Goal: Task Accomplishment & Management: Complete application form

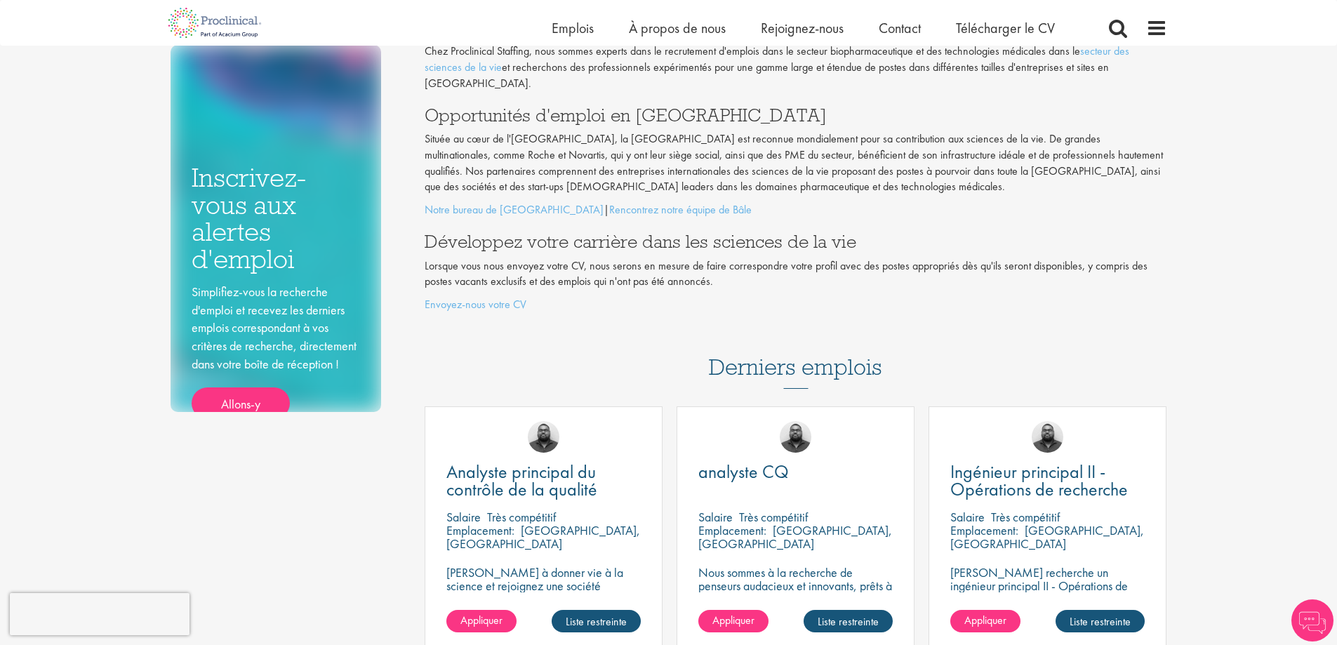
scroll to position [281, 0]
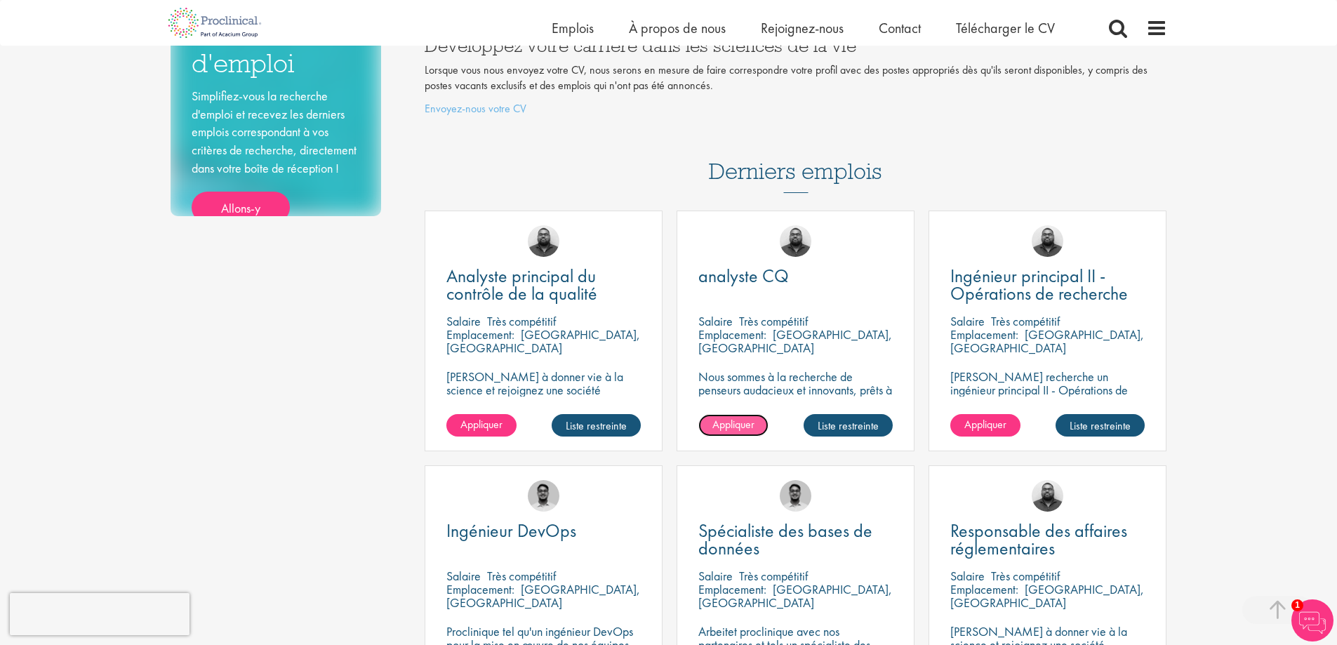
click at [757, 414] on link "Appliquer" at bounding box center [733, 425] width 70 height 22
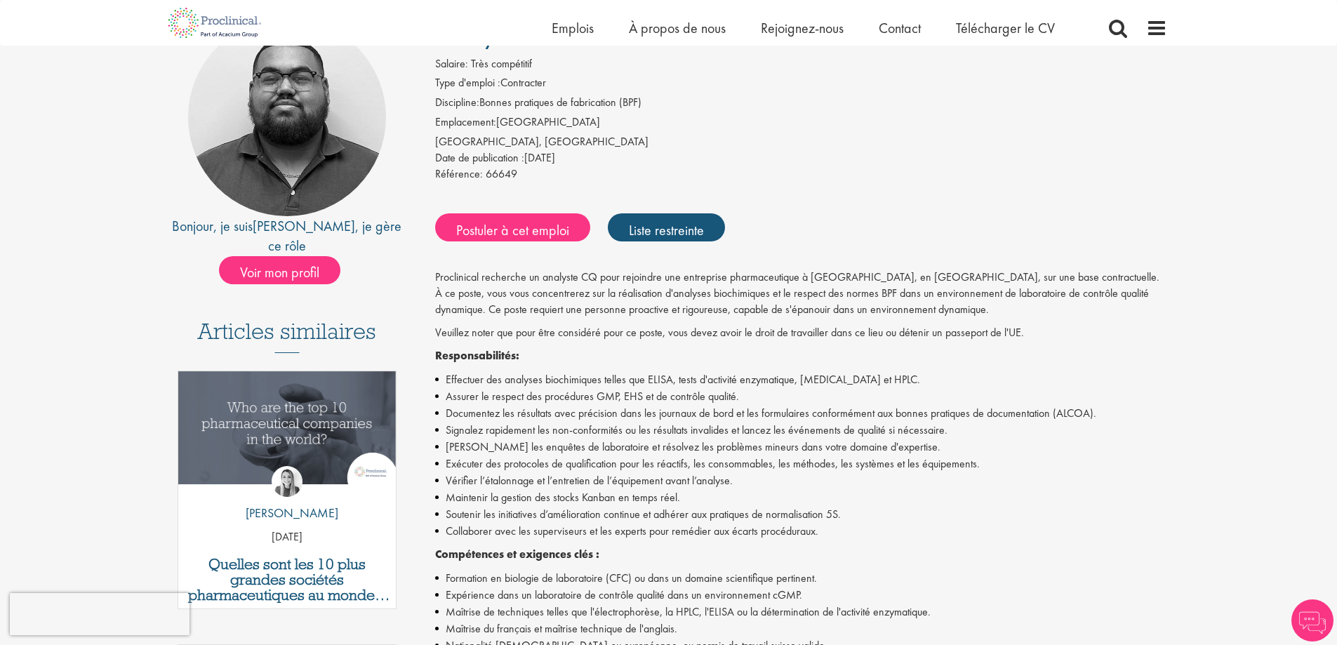
scroll to position [140, 0]
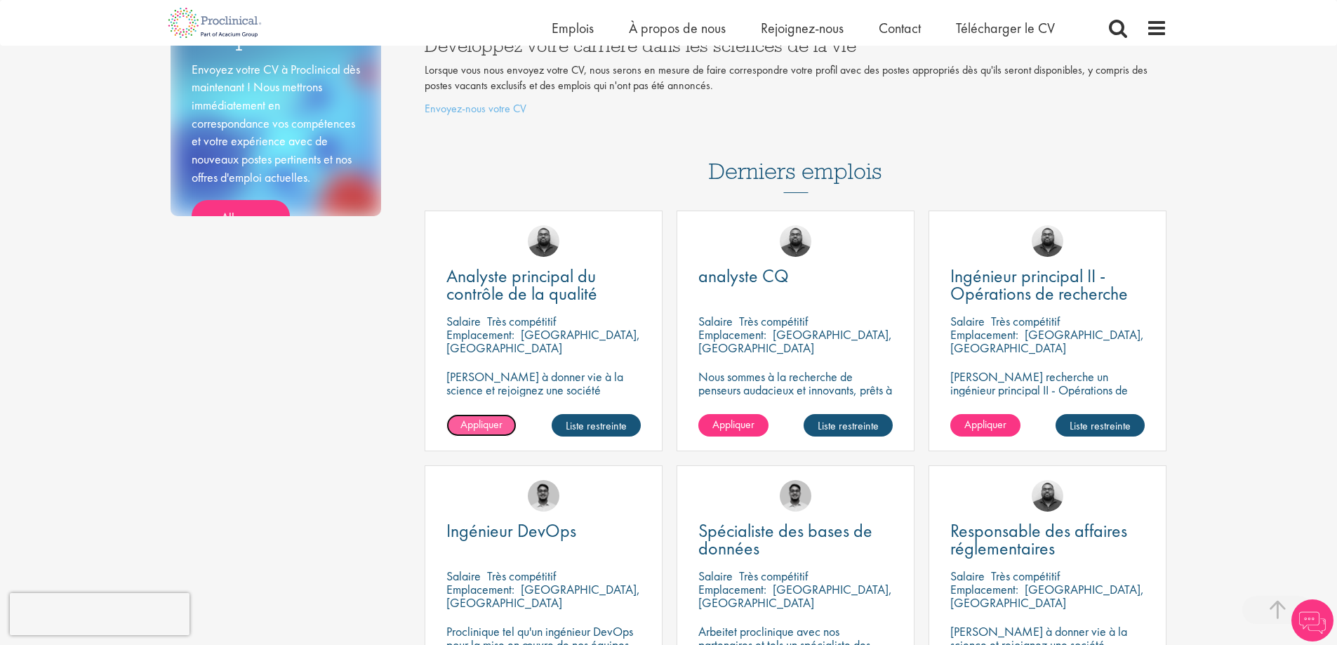
click at [495, 414] on link "Appliquer" at bounding box center [481, 425] width 70 height 22
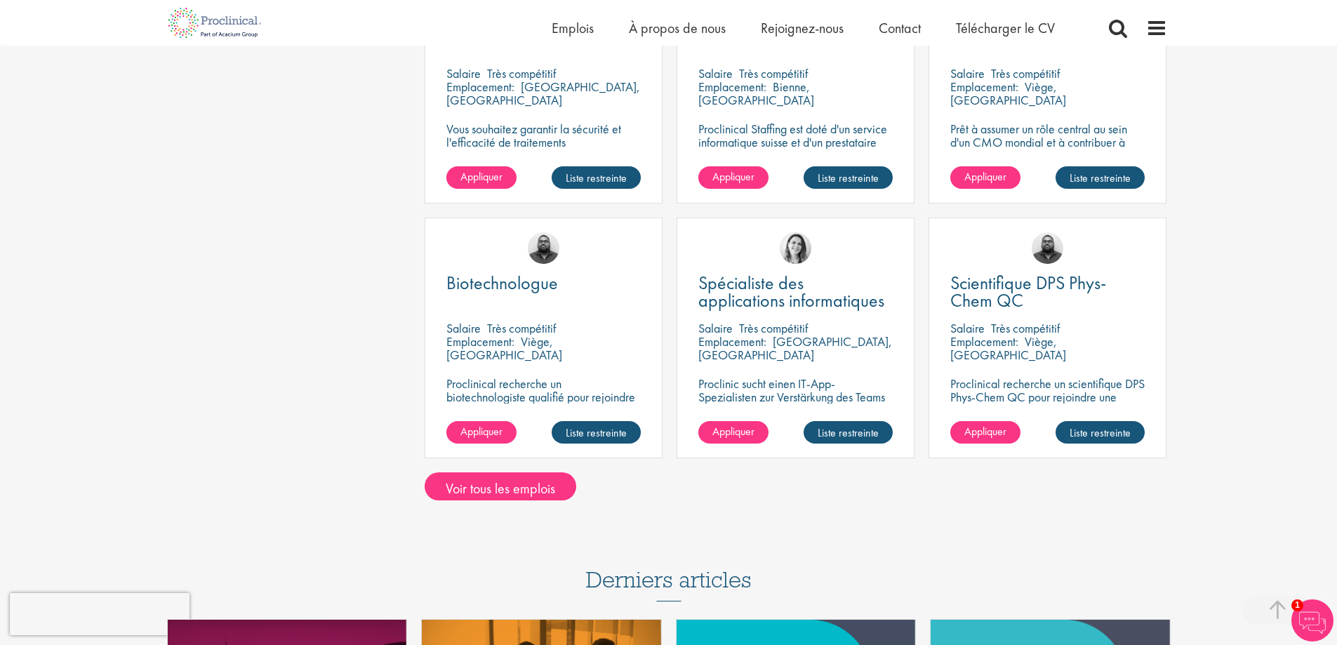
scroll to position [1053, 0]
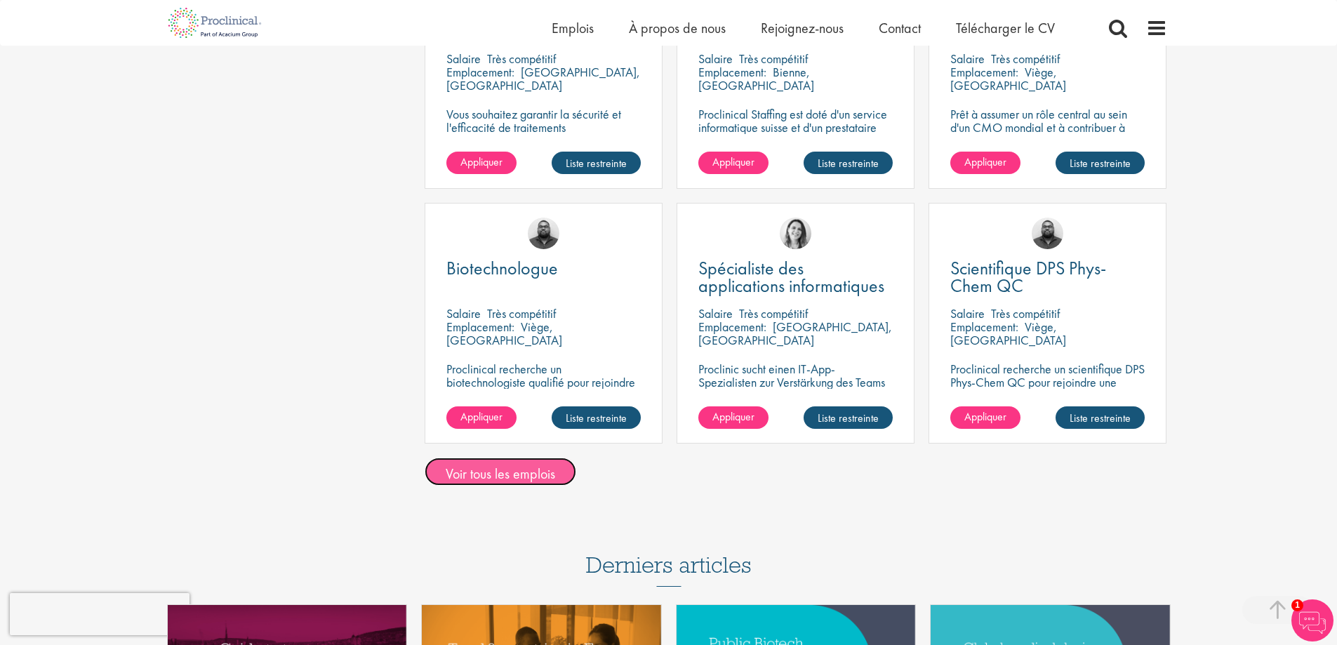
click at [514, 465] on font "Voir tous les emplois" at bounding box center [500, 474] width 109 height 18
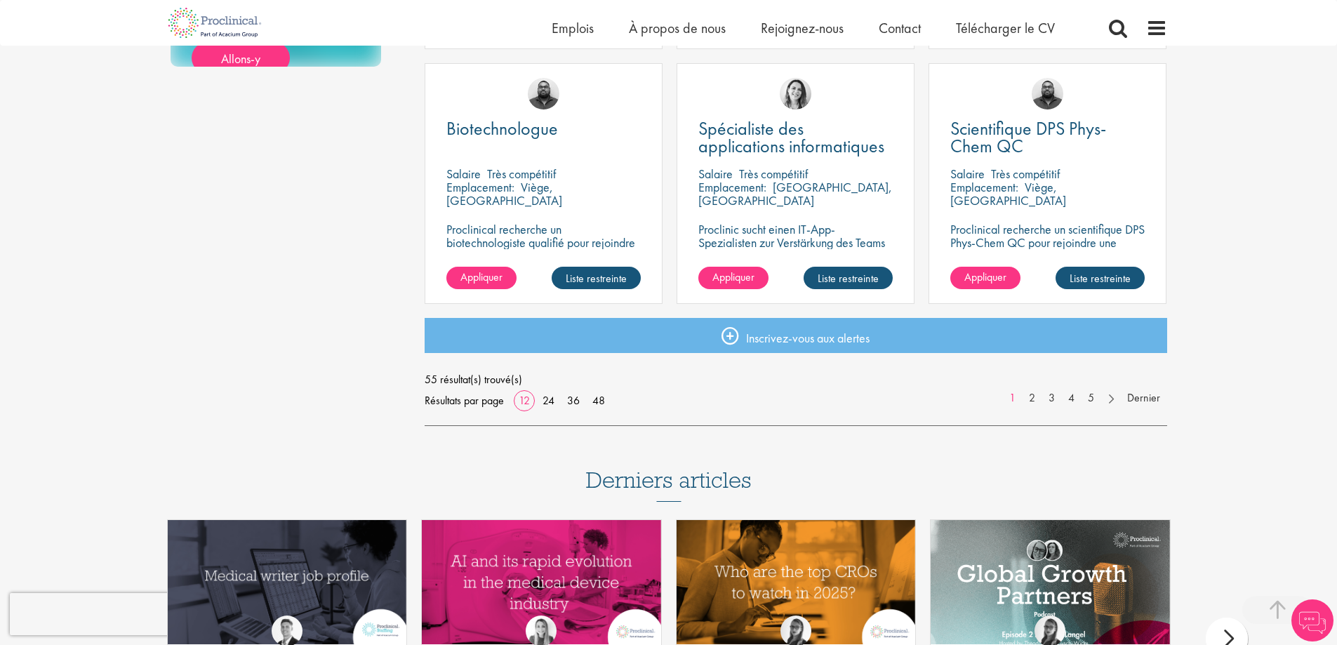
scroll to position [982, 0]
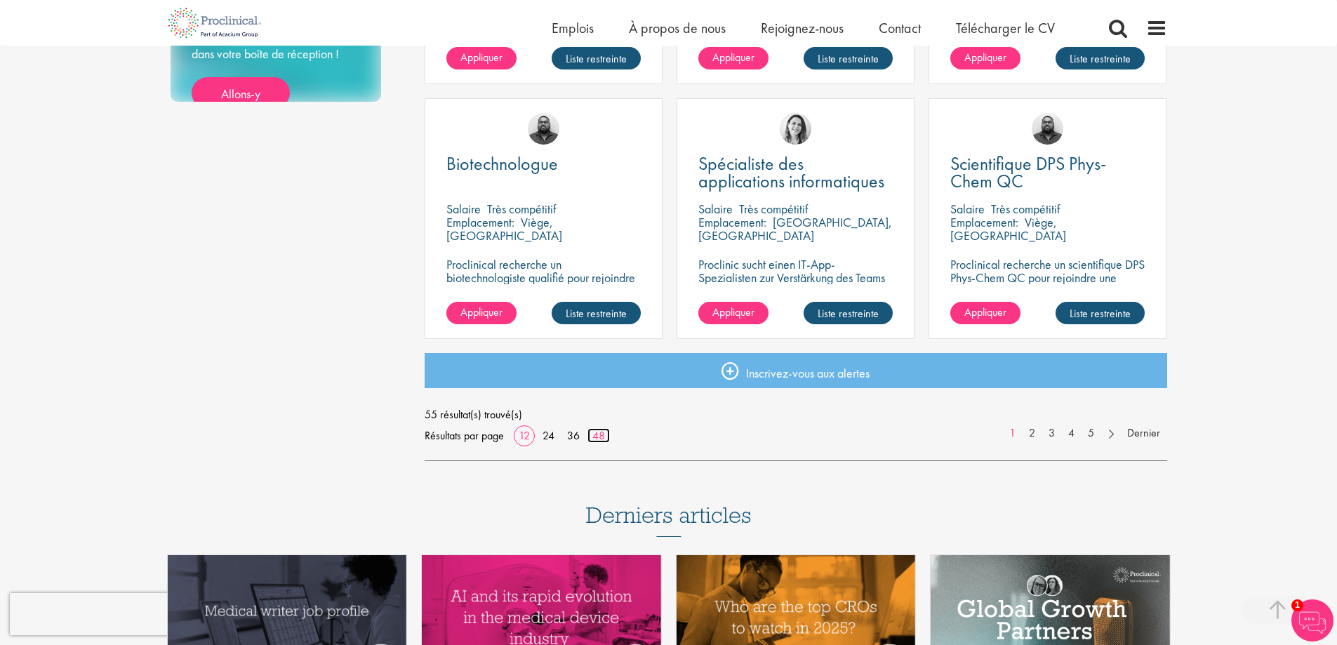
click at [600, 441] on font "48" at bounding box center [598, 435] width 13 height 15
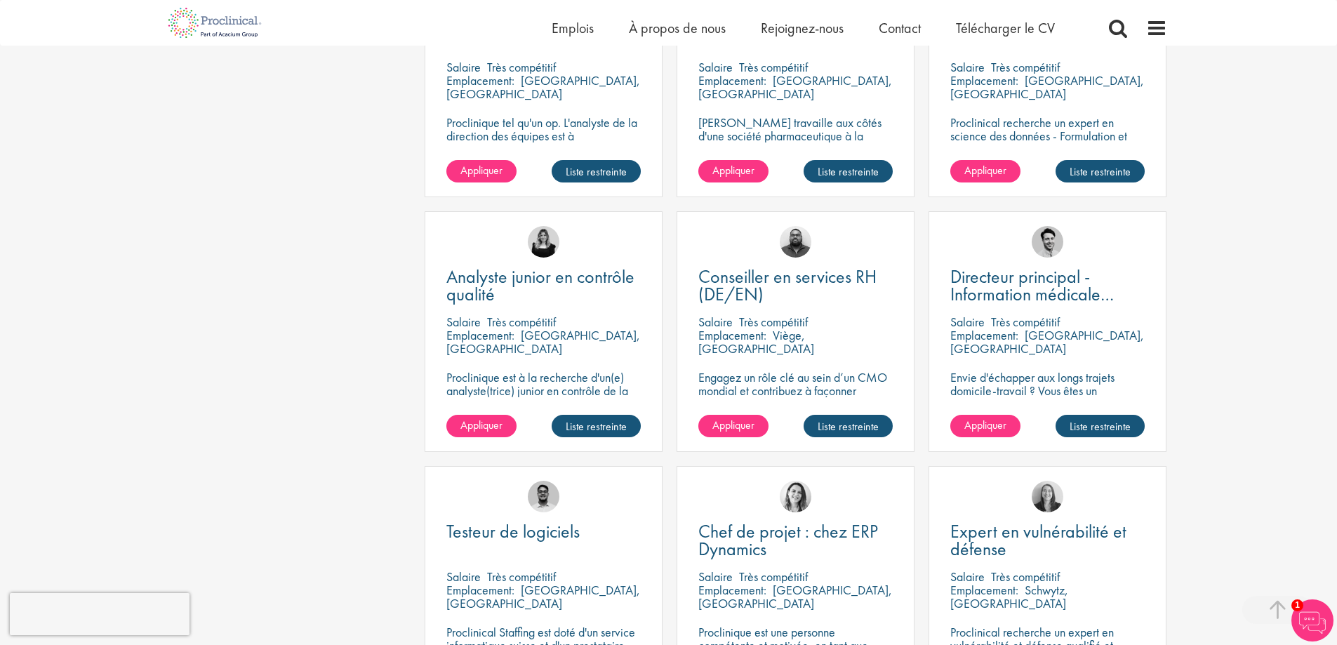
scroll to position [2105, 0]
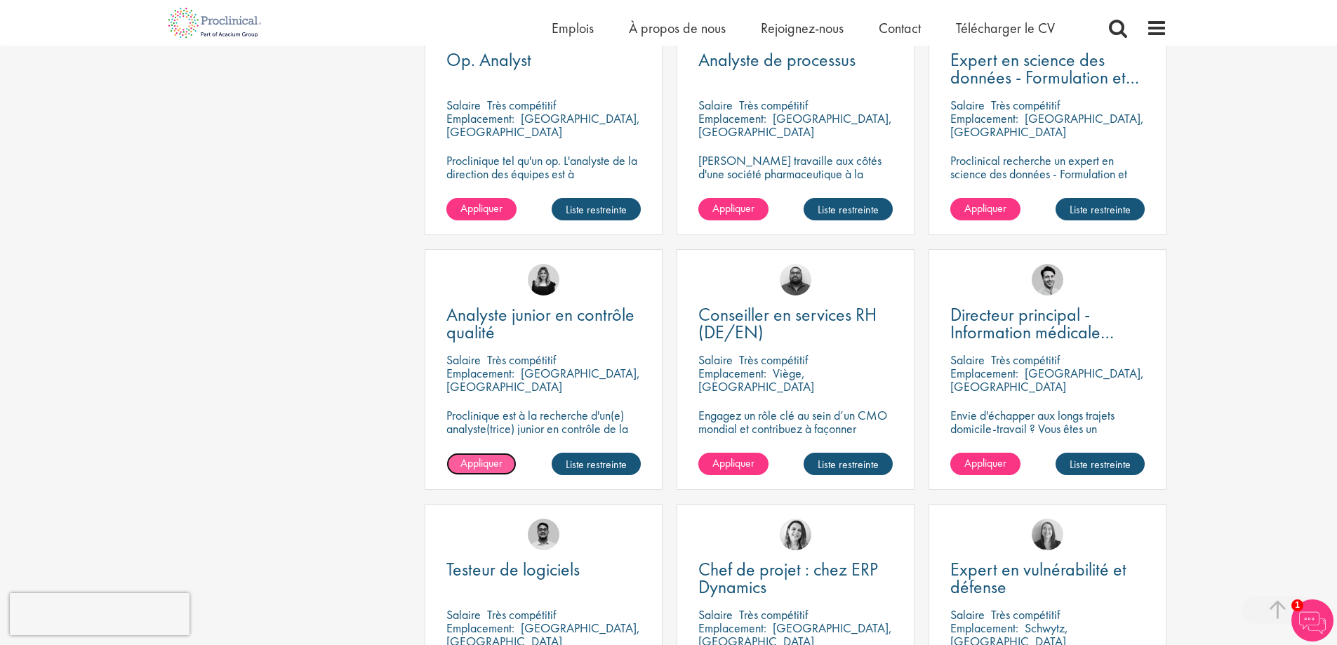
click at [502, 461] on font "Appliquer" at bounding box center [481, 462] width 42 height 15
